Goal: Navigation & Orientation: Find specific page/section

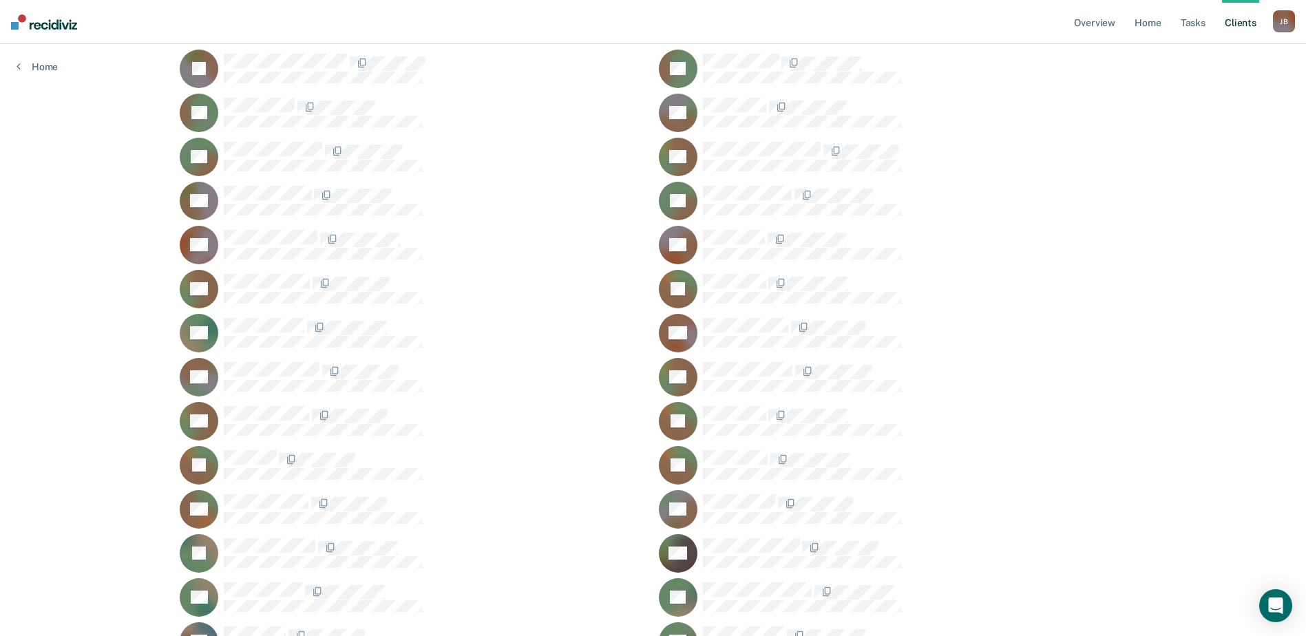
scroll to position [275, 0]
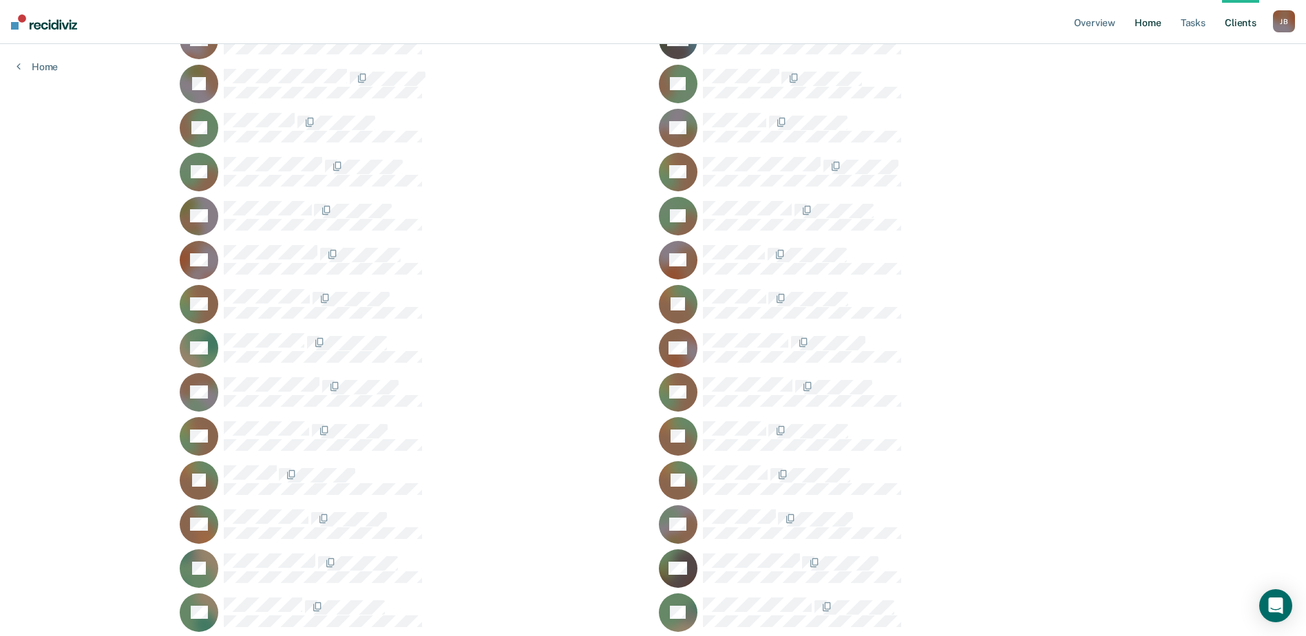
click at [1156, 28] on link "Home" at bounding box center [1148, 22] width 32 height 44
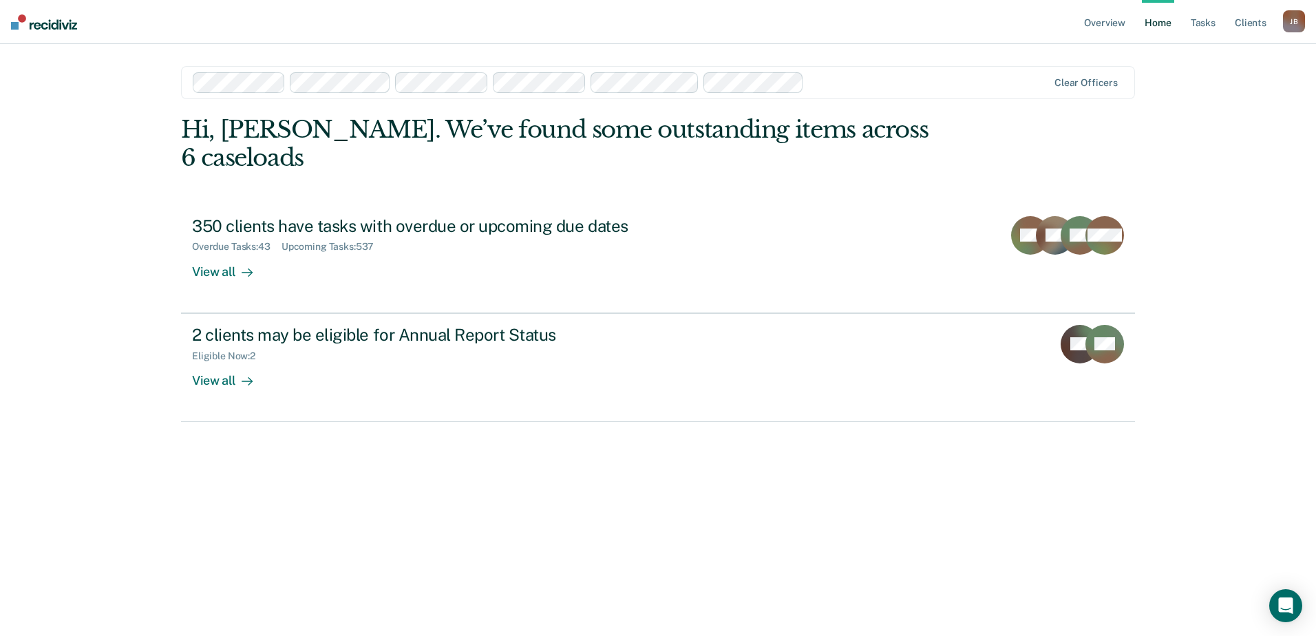
click at [140, 42] on nav "Overview Home Tasks Client s Jonathan Brinly J B Profile How it works Log Out" at bounding box center [658, 22] width 1316 height 44
click at [1101, 21] on link "Overview" at bounding box center [1104, 22] width 47 height 44
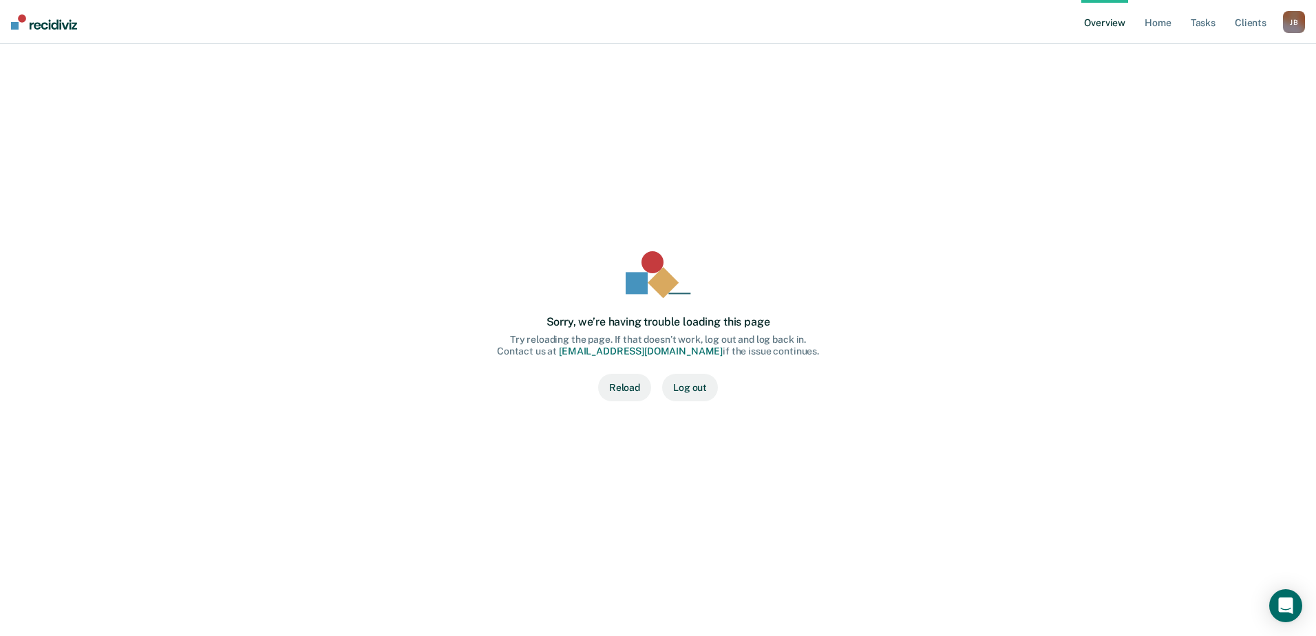
click at [629, 389] on button "Reload" at bounding box center [624, 388] width 53 height 28
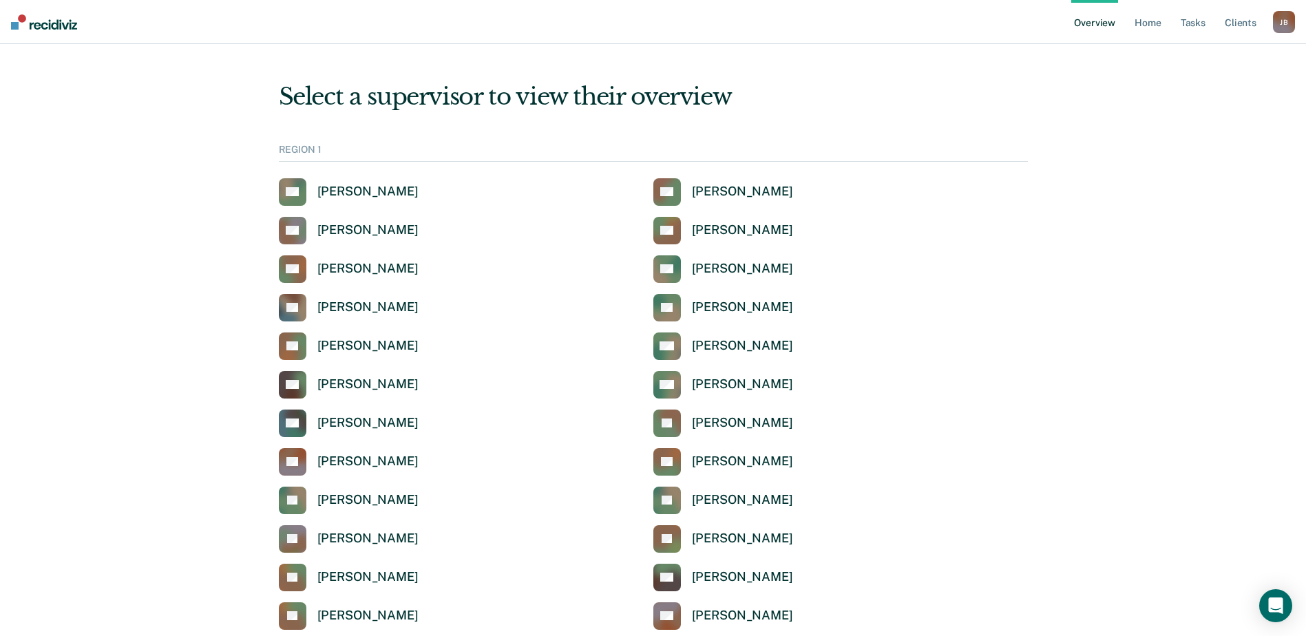
click at [324, 151] on div "REGION 1" at bounding box center [653, 153] width 749 height 18
click at [1148, 28] on link "Home" at bounding box center [1148, 22] width 32 height 44
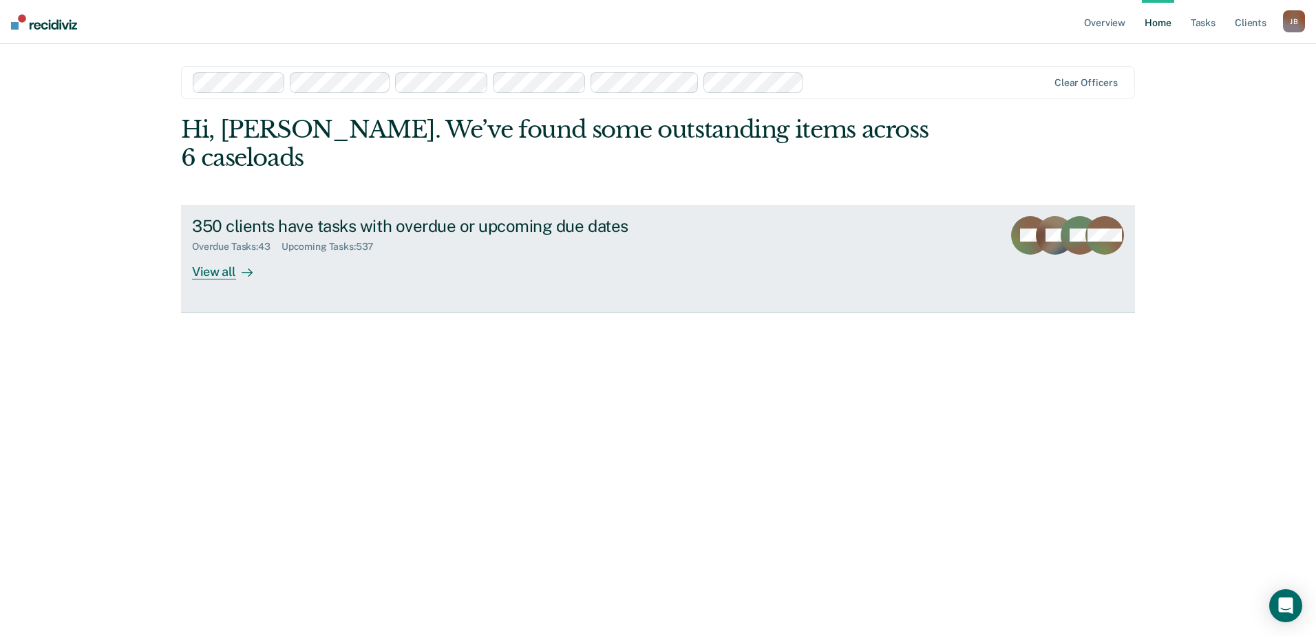
click at [222, 253] on div "View all" at bounding box center [230, 266] width 77 height 27
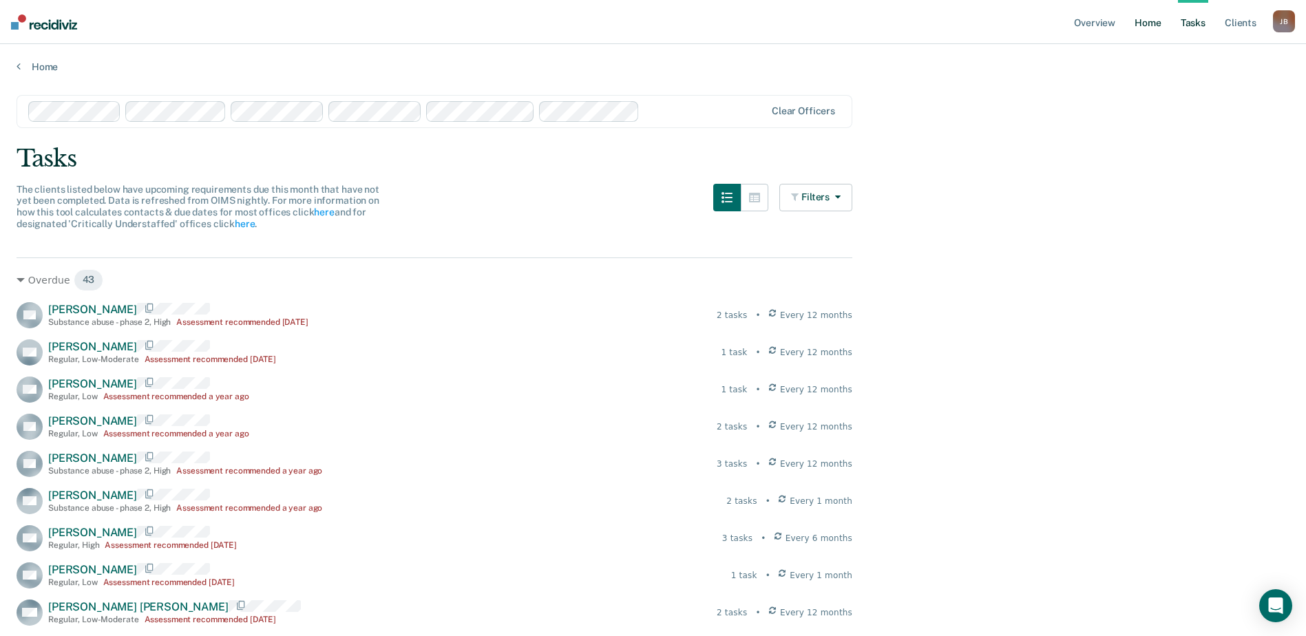
click at [1154, 19] on link "Home" at bounding box center [1148, 22] width 32 height 44
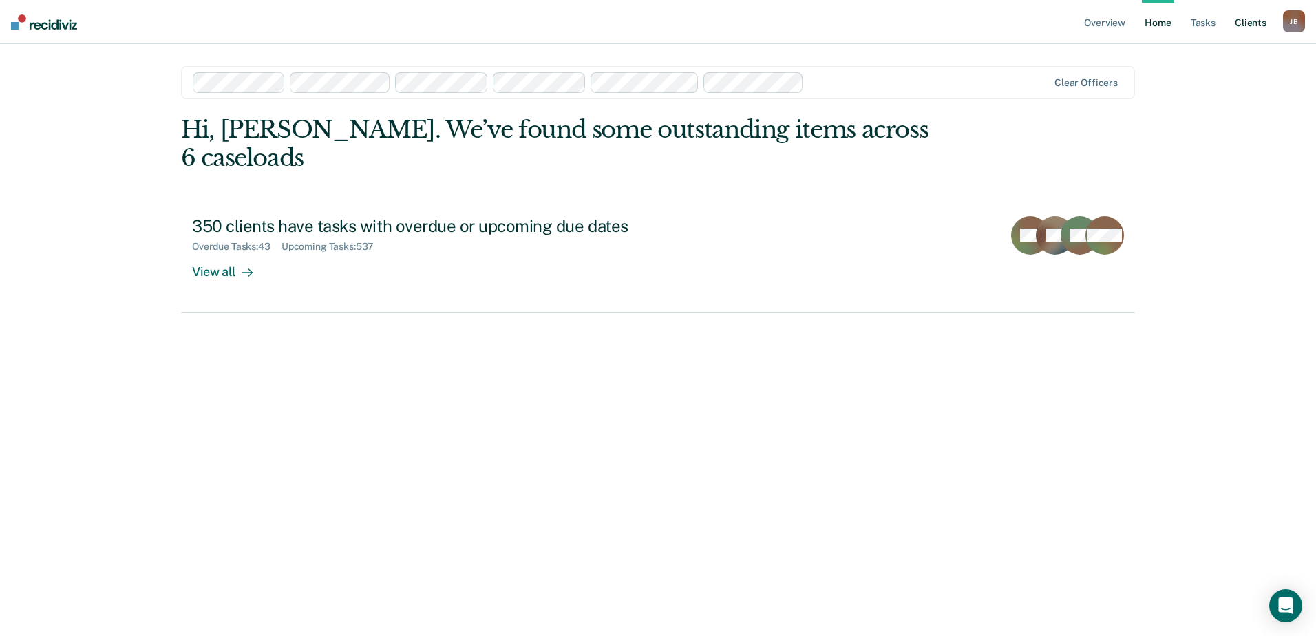
click at [1243, 17] on link "Client s" at bounding box center [1250, 22] width 37 height 44
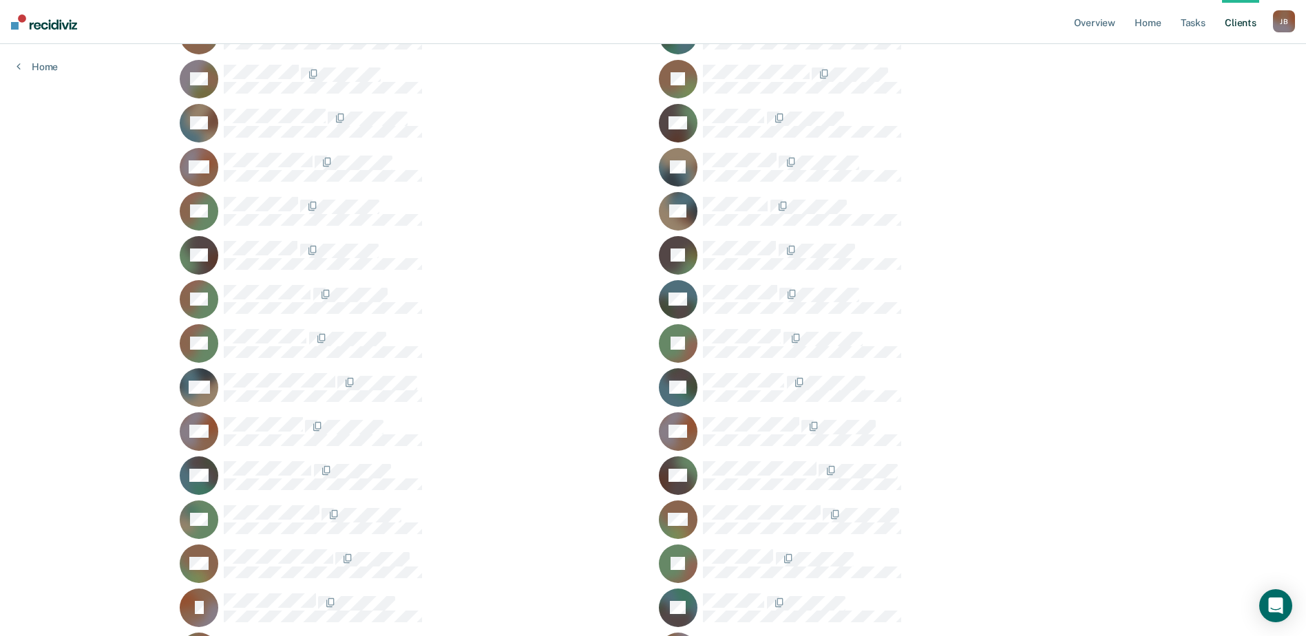
scroll to position [7228, 0]
